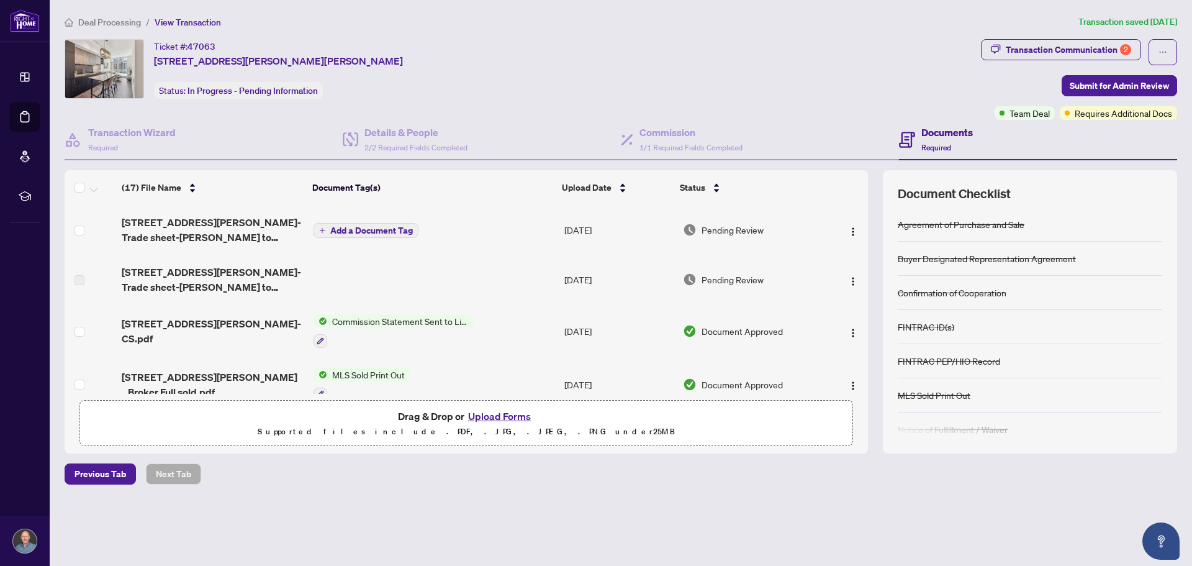
click at [548, 63] on div "Ticket #: 47063 205-7890 Jane St, Vaughan, Ontario L4K 0K9, Canada Status: In P…" at bounding box center [520, 69] width 911 height 60
click at [193, 228] on span "7890 Jane St 205-Trade sheet-Alex to review.pdf" at bounding box center [213, 230] width 182 height 30
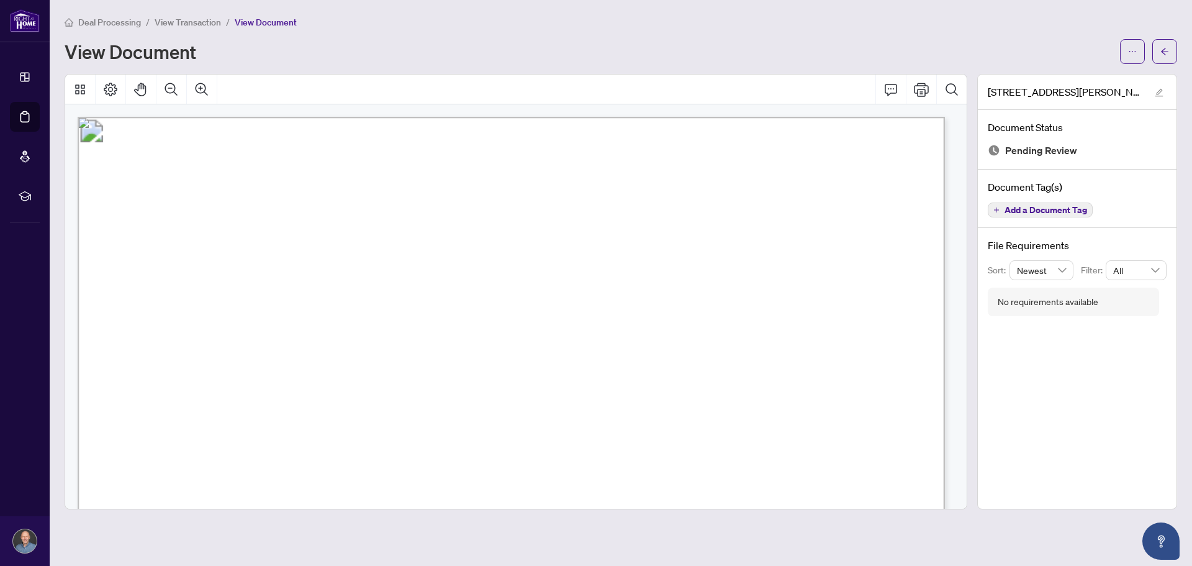
click at [417, 89] on div at bounding box center [515, 89] width 901 height 30
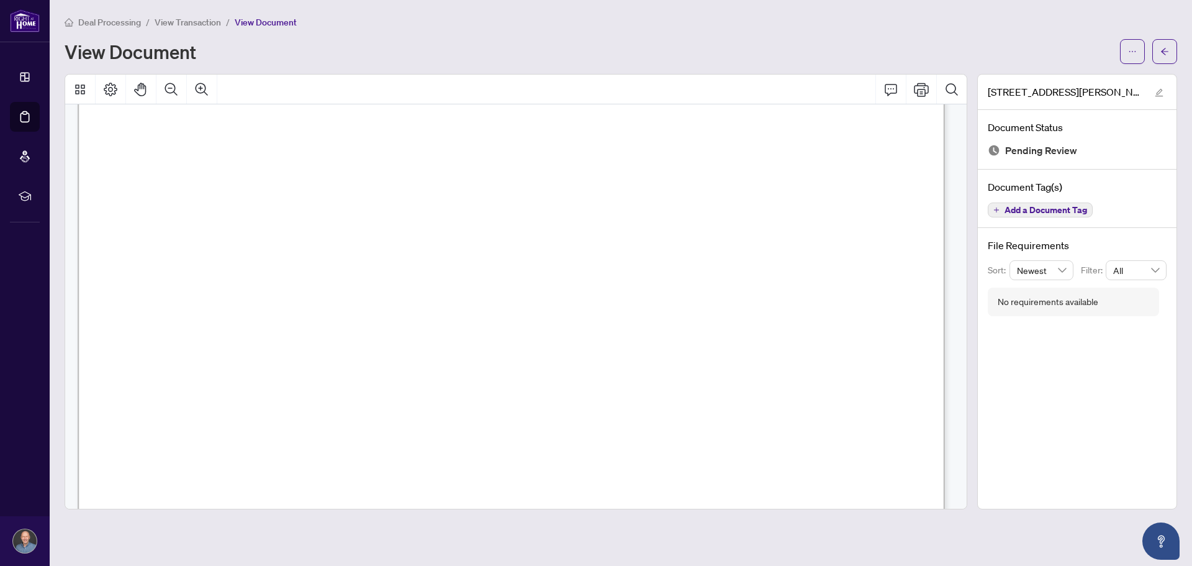
scroll to position [435, 0]
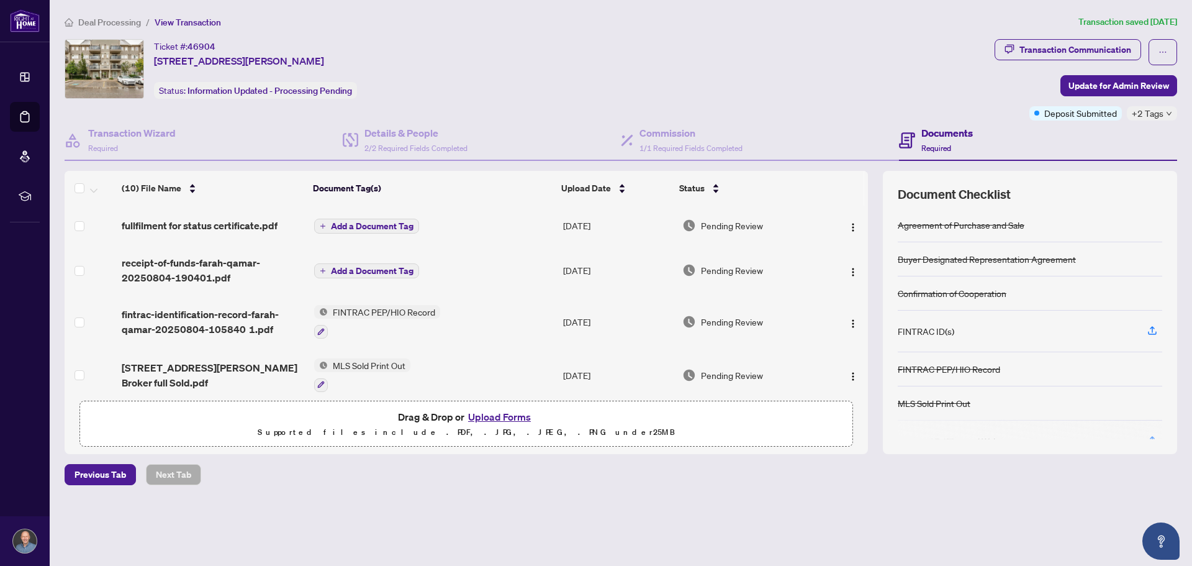
click at [433, 490] on div "Deal Processing / View Transaction Transaction saved [DATE] Ticket #: 46904 [ST…" at bounding box center [621, 271] width 1122 height 513
drag, startPoint x: 495, startPoint y: 507, endPoint x: 486, endPoint y: 503, distance: 9.5
click at [494, 507] on div "Deal Processing / View Transaction Transaction saved [DATE] Ticket #: 46904 [ST…" at bounding box center [621, 271] width 1122 height 513
click at [386, 504] on div "Deal Processing / View Transaction Transaction saved [DATE] Ticket #: 46904 [ST…" at bounding box center [621, 271] width 1122 height 513
